Goal: Information Seeking & Learning: Learn about a topic

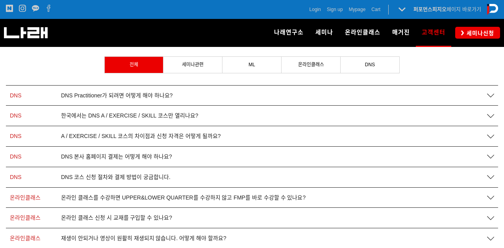
click at [262, 91] on div "DNS DNS Practitioner가 되려면 어떻게 해야 하나요?" at bounding box center [252, 95] width 492 height 20
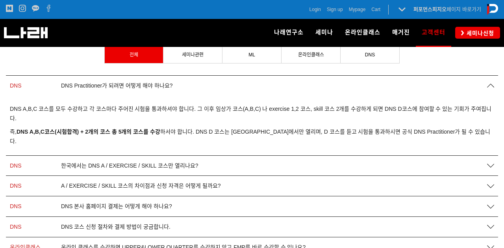
scroll to position [138, 0]
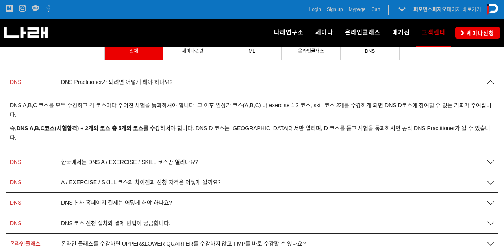
click at [491, 158] on icon at bounding box center [490, 161] width 7 height 7
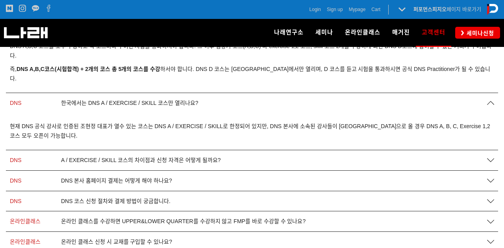
scroll to position [203, 0]
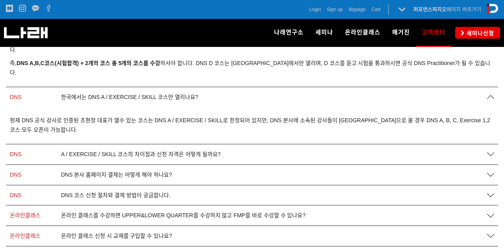
click at [340, 151] on div "A / EXERCISE / SKILL 코스의 차이점과 신청 자격은 어떻게 될까요?" at bounding box center [269, 154] width 425 height 7
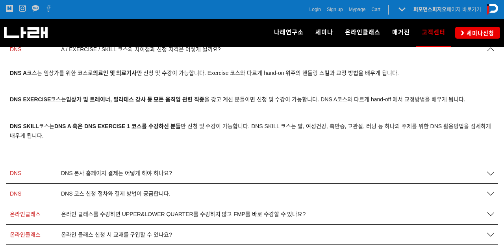
scroll to position [311, 0]
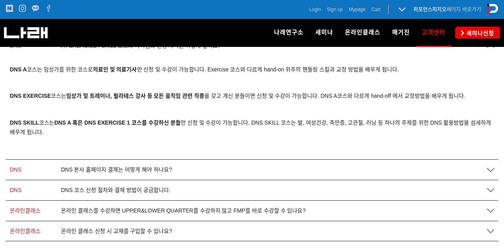
click at [272, 159] on div "DNS DNS 본사 홈페이지 결제는 어떻게 해야 하나요?" at bounding box center [252, 169] width 492 height 20
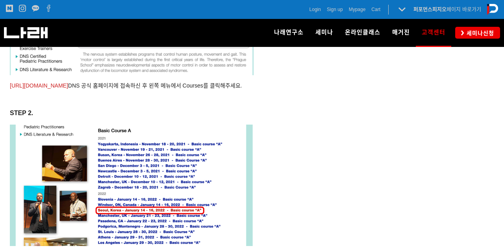
scroll to position [546, 0]
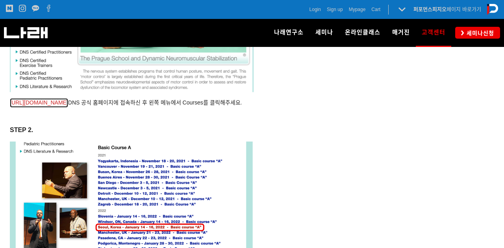
click at [41, 98] on link "https://www.rehabps.com/" at bounding box center [39, 102] width 58 height 9
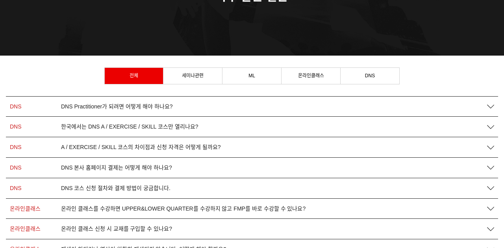
scroll to position [115, 0]
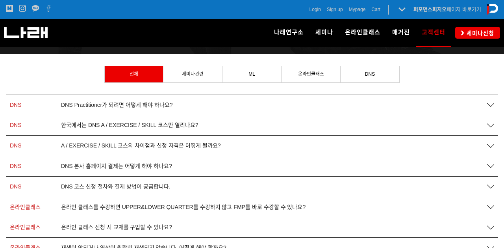
click at [186, 161] on div "DNS DNS 본사 홈페이지 결제는 어떻게 해야 하나요?" at bounding box center [252, 166] width 492 height 20
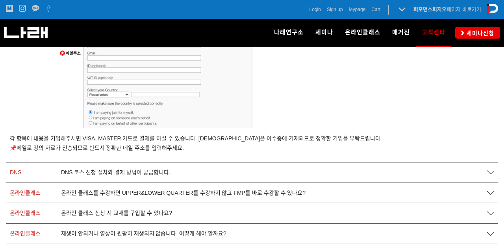
scroll to position [869, 0]
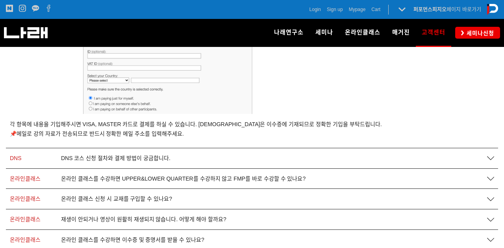
click at [221, 157] on div "DNS 코스 신청 절차와 결제 방법이 궁금합니다." at bounding box center [269, 158] width 425 height 7
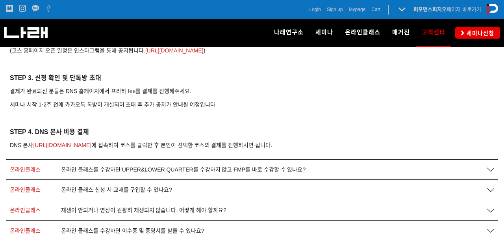
scroll to position [1079, 0]
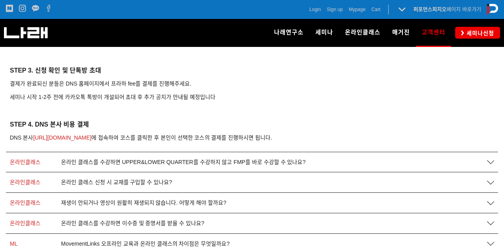
click at [258, 163] on span "온라인 클래스를 수강하면 UPPER&LOWER QUARTER를 수강하지 않고 FMP를 바로 수강할 수 있나요?" at bounding box center [183, 162] width 244 height 7
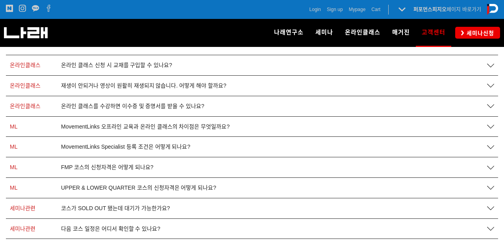
scroll to position [1224, 0]
click at [233, 125] on div "MovementLinks 오프라인 교육과 온라인 클래스의 차이점은 무엇일까요?" at bounding box center [269, 125] width 425 height 7
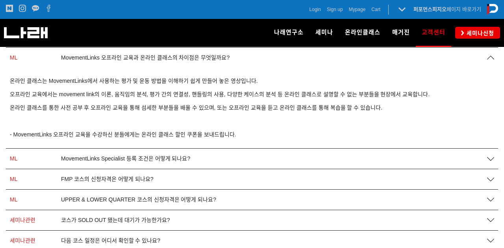
scroll to position [1323, 0]
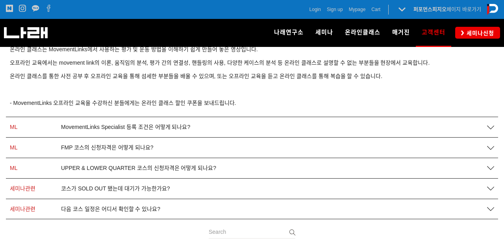
click at [233, 129] on div "MovementLinks Specialist 등록 조건은 어떻게 되나요?" at bounding box center [269, 127] width 425 height 7
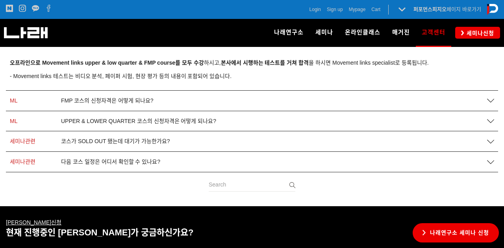
scroll to position [1412, 0]
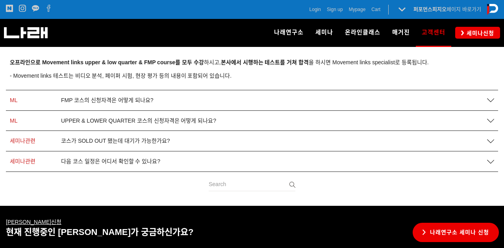
click at [231, 99] on div "FMP 코스의 신청자격은 어떻게 되나요?" at bounding box center [269, 100] width 425 height 7
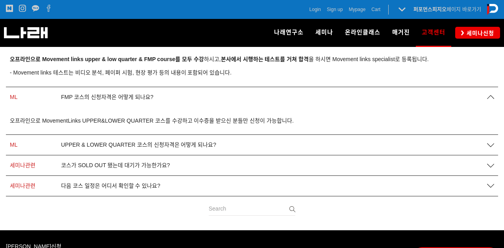
scroll to position [1419, 0]
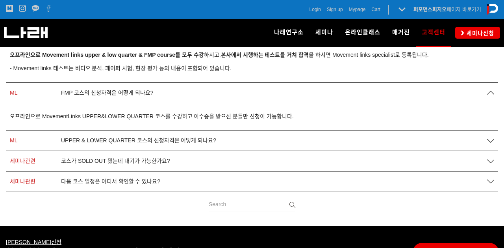
click at [225, 142] on div "UPPER & LOWER QUARTER 코스의 신청자격은 어떻게 되나요?" at bounding box center [269, 140] width 425 height 7
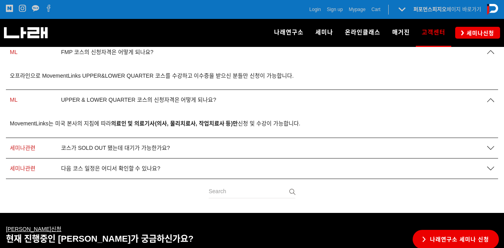
scroll to position [1460, 0]
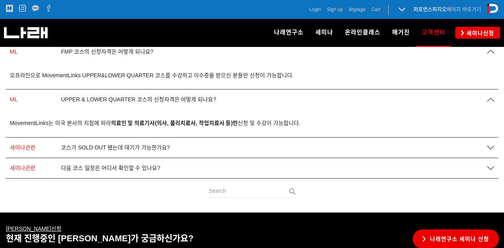
click at [221, 146] on div "코스가 SOLD OUT 됐는데 대기가 가능한가요?" at bounding box center [269, 147] width 425 height 7
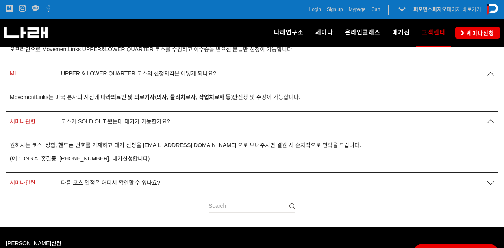
scroll to position [1492, 0]
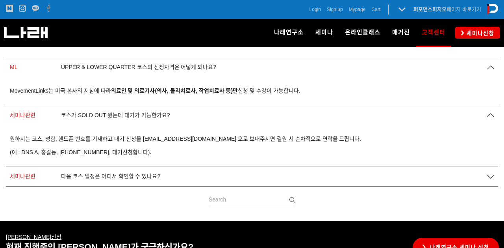
click at [205, 176] on div "다음 코스 일정은 어디서 확인할 수 있나요?" at bounding box center [269, 176] width 425 height 7
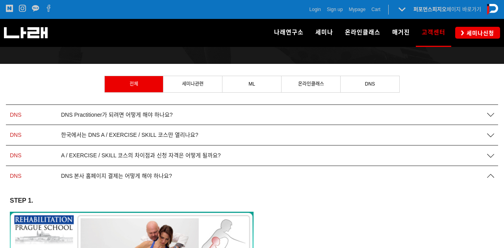
scroll to position [105, 0]
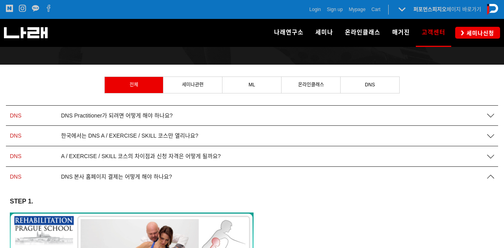
click at [239, 156] on div "A / EXERCISE / SKILL 코스의 차이점과 신청 자격은 어떻게 될까요?" at bounding box center [269, 156] width 425 height 7
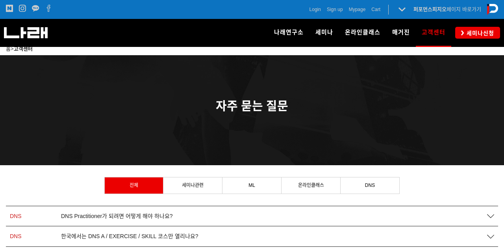
scroll to position [0, 0]
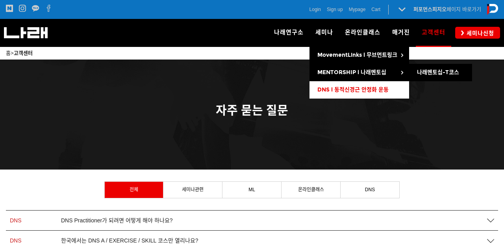
click at [331, 86] on span "DNS l 동적신경근 안정화 운동" at bounding box center [352, 89] width 71 height 7
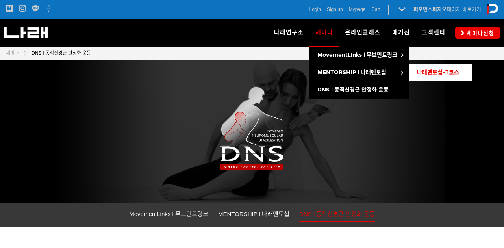
click at [423, 68] on link "나래멘토십-T코스" at bounding box center [440, 72] width 63 height 17
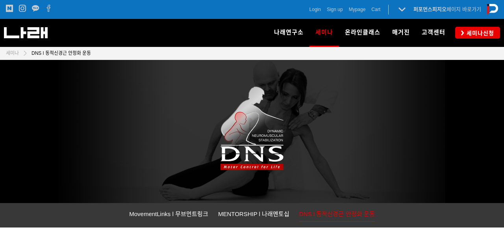
click at [455, 32] on div "세미나신청" at bounding box center [475, 32] width 49 height 11
click at [467, 32] on span "세미나신청" at bounding box center [479, 33] width 30 height 8
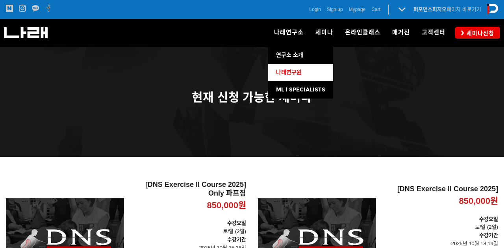
click at [291, 76] on link "나래연구원" at bounding box center [300, 72] width 65 height 17
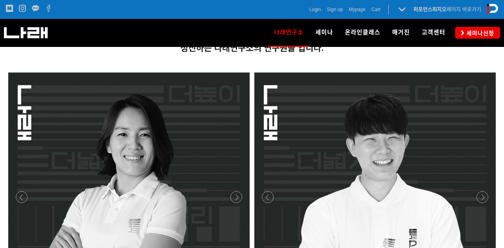
scroll to position [294, 0]
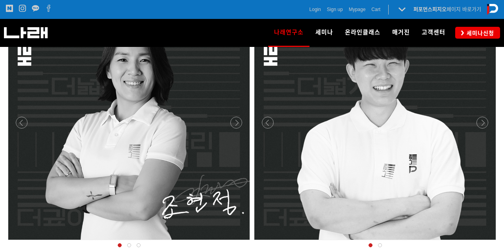
click at [234, 242] on div at bounding box center [129, 242] width 246 height 0
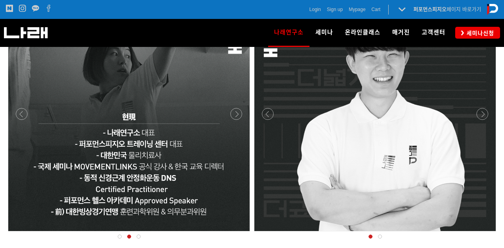
scroll to position [295, 0]
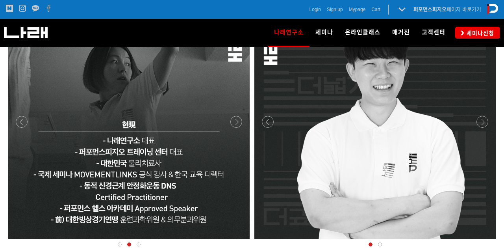
click at [237, 241] on div at bounding box center [129, 241] width 246 height 0
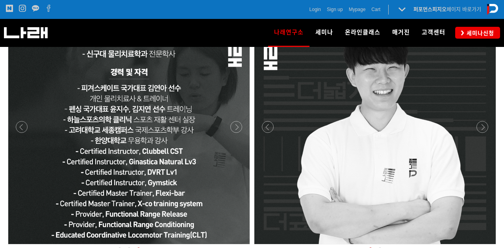
scroll to position [289, 0]
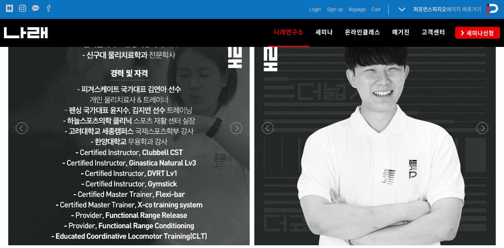
click at [235, 247] on div at bounding box center [129, 247] width 246 height 0
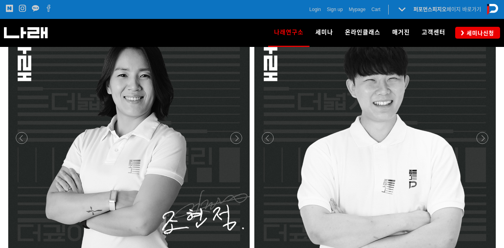
scroll to position [277, 0]
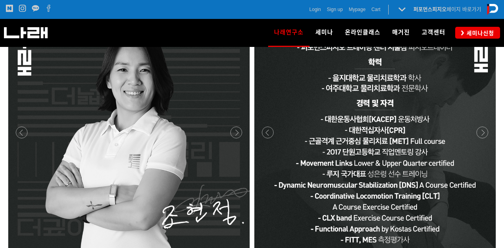
scroll to position [291, 0]
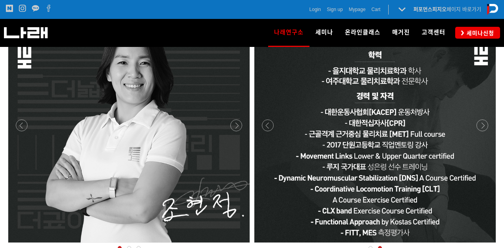
click at [482, 244] on div at bounding box center [375, 244] width 246 height 0
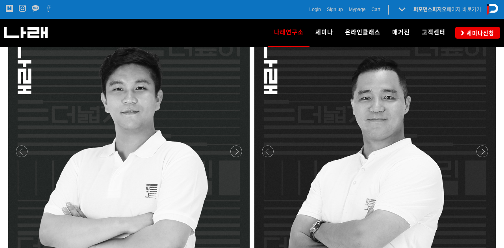
scroll to position [690, 0]
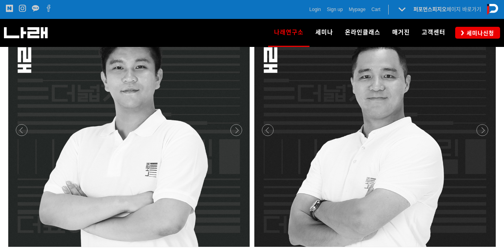
click at [236, 247] on div at bounding box center [129, 249] width 246 height 0
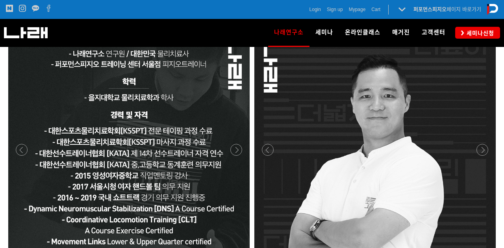
scroll to position [675, 0]
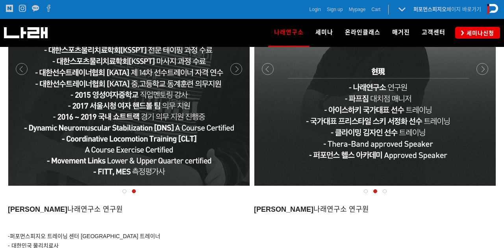
scroll to position [751, 0]
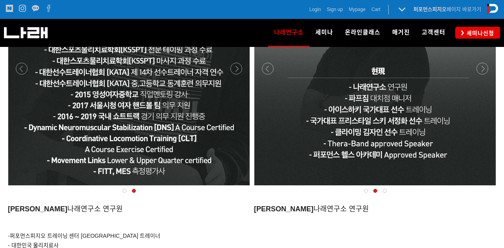
click at [481, 187] on div at bounding box center [375, 187] width 246 height 0
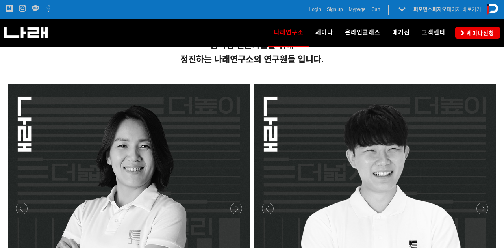
scroll to position [0, 0]
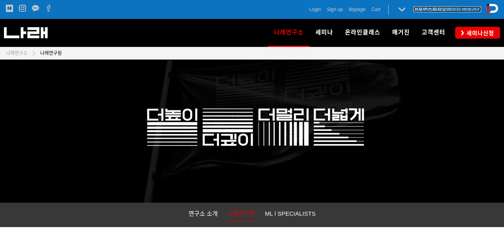
click at [434, 9] on strong "퍼포먼스피지오" at bounding box center [429, 9] width 33 height 6
